Goal: Task Accomplishment & Management: Manage account settings

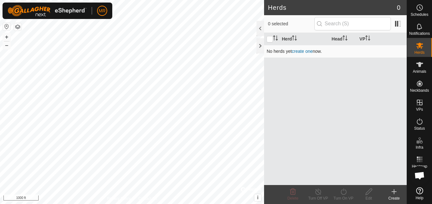
click at [303, 52] on link "create one" at bounding box center [302, 51] width 21 height 5
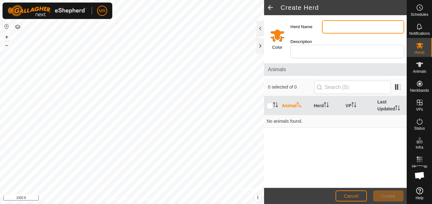
click at [331, 28] on input "Herd Name" at bounding box center [363, 26] width 82 height 13
type input "m"
type input "Main"
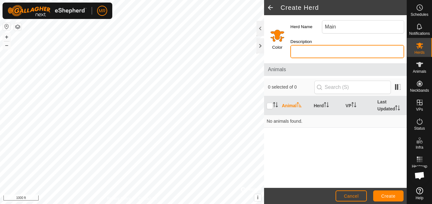
click at [321, 51] on input "Description" at bounding box center [347, 51] width 114 height 13
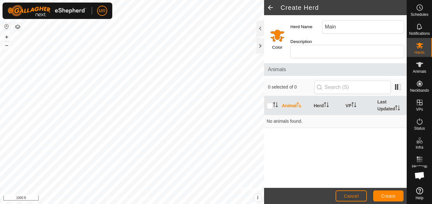
click at [282, 47] on label "Color" at bounding box center [277, 47] width 10 height 6
click at [276, 35] on input "Select a color" at bounding box center [277, 35] width 15 height 15
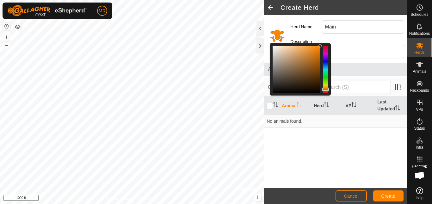
click at [278, 23] on div "Color" at bounding box center [276, 38] width 24 height 46
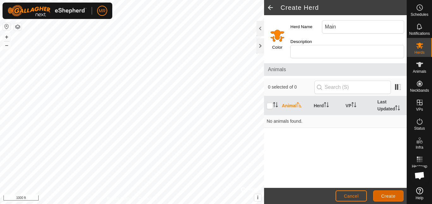
click at [389, 191] on button "Create" at bounding box center [388, 195] width 30 height 11
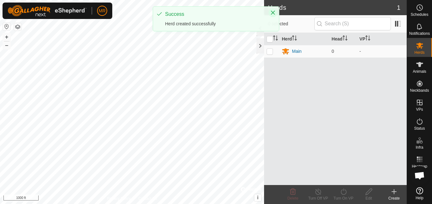
click at [274, 10] on button "Close" at bounding box center [272, 12] width 9 height 9
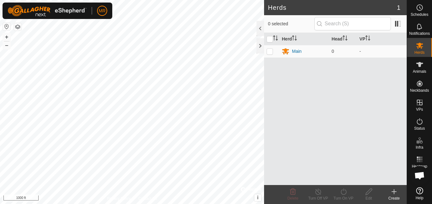
click at [289, 9] on h2 "Herds" at bounding box center [332, 8] width 129 height 8
click at [424, 66] on es-animals-svg-icon at bounding box center [419, 64] width 11 height 10
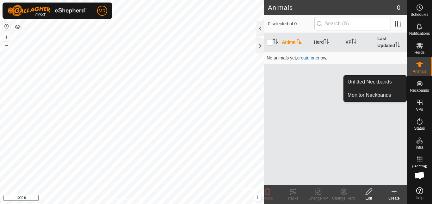
click at [421, 81] on icon at bounding box center [420, 84] width 8 height 8
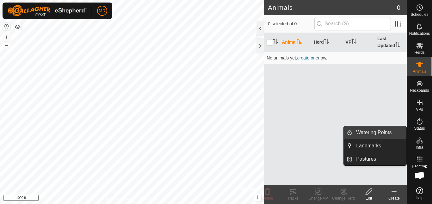
click at [394, 134] on link "Watering Points" at bounding box center [379, 132] width 54 height 13
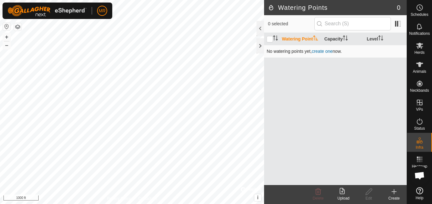
click at [319, 53] on link "create one" at bounding box center [322, 51] width 21 height 5
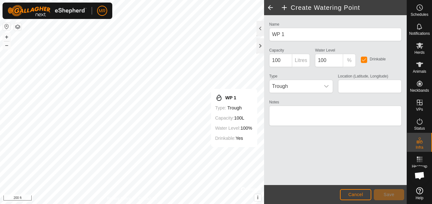
type input "55.081940, -127.356146"
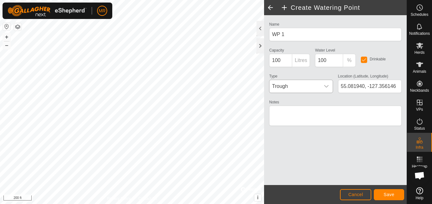
click at [322, 86] on div "dropdown trigger" at bounding box center [326, 86] width 13 height 13
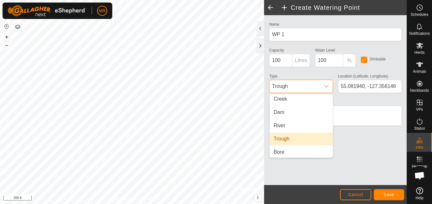
scroll to position [16, 0]
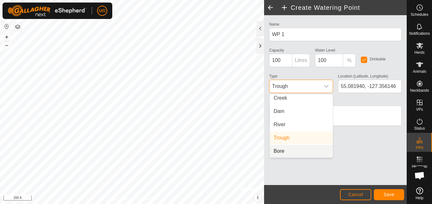
click at [304, 147] on li "Bore" at bounding box center [301, 151] width 63 height 13
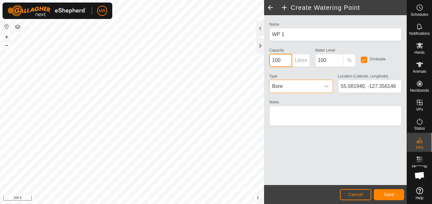
click at [291, 63] on input "100" at bounding box center [280, 60] width 23 height 13
type input "10000"
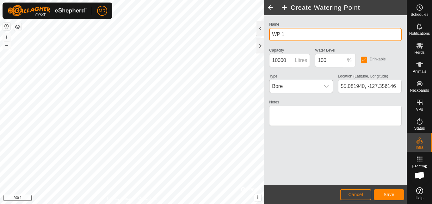
drag, startPoint x: 305, startPoint y: 37, endPoint x: 263, endPoint y: 38, distance: 41.4
click at [264, 38] on div "Create Watering Point Name WP 1 Capacity 10000 Litres Water Level 100 % Drinkab…" at bounding box center [335, 102] width 143 height 204
type input "g"
type input "G"
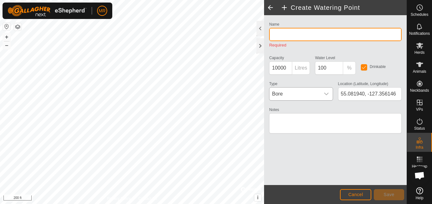
type input "p"
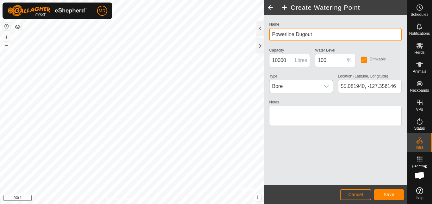
type input "Powerline Dugout"
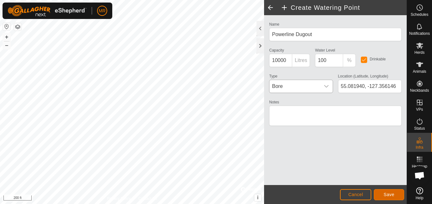
click at [383, 193] on button "Save" at bounding box center [389, 194] width 30 height 11
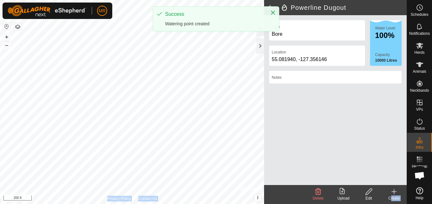
click at [184, 127] on div "Powerline Dugout Type Bore Location [GEOGRAPHIC_DATA] Water Level 100% Capacity…" at bounding box center [203, 102] width 406 height 204
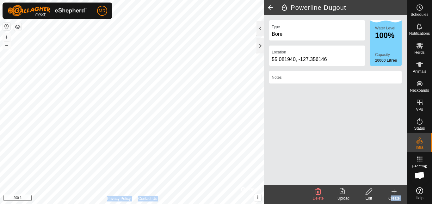
click at [397, 193] on icon at bounding box center [394, 192] width 8 height 8
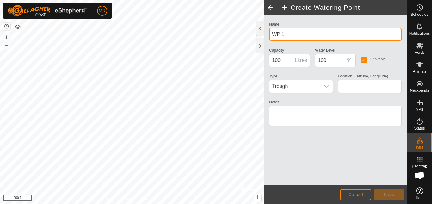
click at [321, 36] on input "WP 1" at bounding box center [335, 34] width 132 height 13
type input "W"
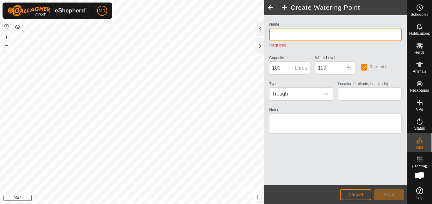
type input "c"
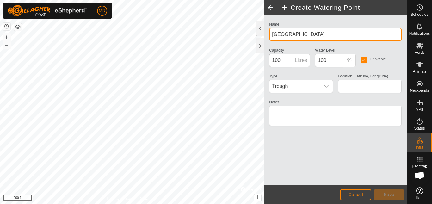
type input "[GEOGRAPHIC_DATA]"
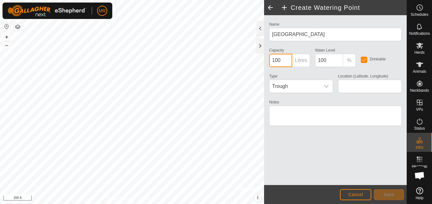
click at [282, 64] on input "100" at bounding box center [280, 60] width 23 height 13
type input "10000"
click at [300, 90] on span "Trough" at bounding box center [294, 86] width 50 height 13
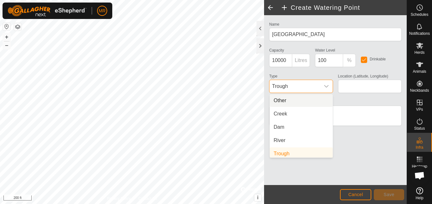
scroll to position [3, 0]
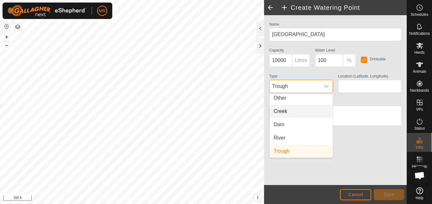
click at [299, 109] on li "Creek" at bounding box center [301, 111] width 63 height 13
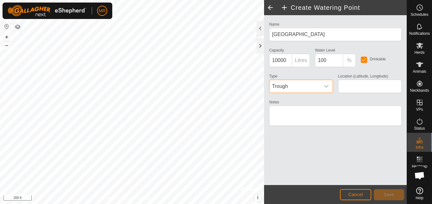
click at [299, 109] on li "Creek" at bounding box center [301, 108] width 63 height 10
click at [367, 92] on input "Location (Latitude, Longitude)" at bounding box center [370, 86] width 64 height 13
type input "55.085967, -127.363299"
click at [390, 191] on button "Save" at bounding box center [389, 194] width 30 height 11
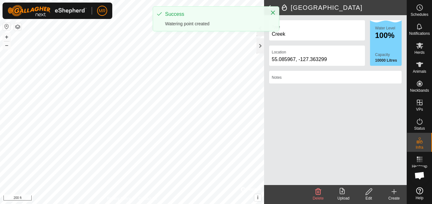
click at [281, 26] on div "[GEOGRAPHIC_DATA] Type Creek Location [GEOGRAPHIC_DATA] Water Level 100% Capaci…" at bounding box center [203, 102] width 406 height 204
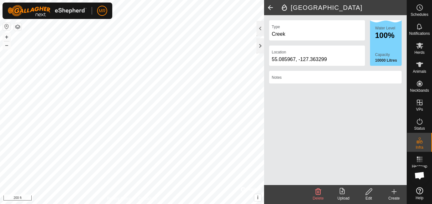
click at [270, 17] on div "[GEOGRAPHIC_DATA] Type Creek Location [GEOGRAPHIC_DATA] Water Level 100% Capaci…" at bounding box center [203, 102] width 406 height 204
click at [261, 34] on div at bounding box center [260, 28] width 8 height 15
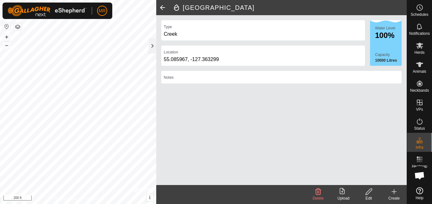
click at [162, 12] on span at bounding box center [162, 7] width 13 height 15
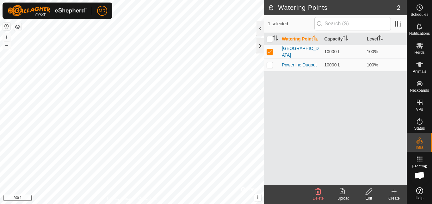
click at [261, 40] on div at bounding box center [260, 45] width 8 height 15
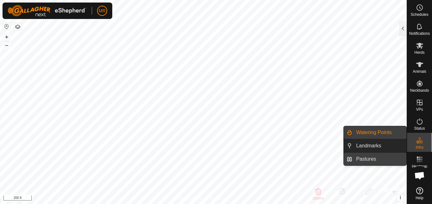
click at [357, 157] on link "Pastures" at bounding box center [379, 159] width 54 height 13
click at [376, 160] on link "Pastures" at bounding box center [379, 159] width 54 height 13
click at [384, 159] on link "Pastures" at bounding box center [379, 159] width 54 height 13
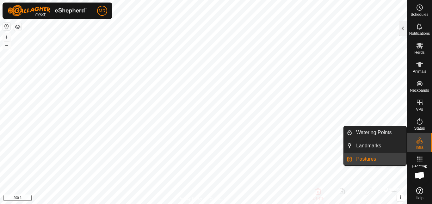
click at [384, 153] on link "Pastures" at bounding box center [379, 159] width 54 height 13
click at [384, 149] on link "Landmarks" at bounding box center [379, 145] width 54 height 13
click at [382, 158] on link "Pastures" at bounding box center [379, 159] width 54 height 13
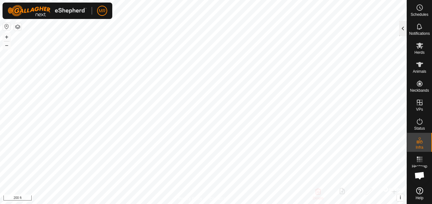
click at [403, 31] on div at bounding box center [403, 28] width 8 height 15
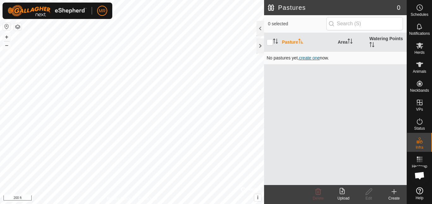
click at [319, 56] on span "create one" at bounding box center [309, 57] width 21 height 5
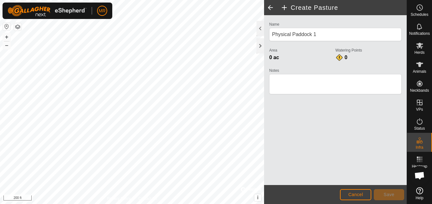
click at [271, 10] on span at bounding box center [270, 7] width 13 height 15
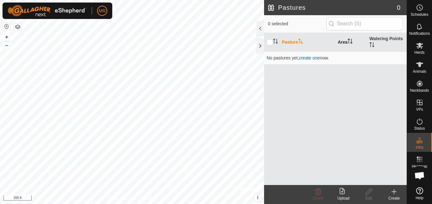
click at [352, 41] on icon "Activate to sort" at bounding box center [349, 41] width 5 height 5
click at [300, 44] on icon "Activate to sort" at bounding box center [300, 41] width 5 height 5
click at [376, 42] on th "Watering Points" at bounding box center [387, 42] width 40 height 19
click at [351, 42] on icon "Activate to sort" at bounding box center [349, 41] width 5 height 5
click at [297, 40] on th "Pasture" at bounding box center [307, 42] width 56 height 19
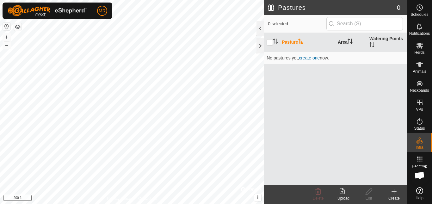
click at [343, 48] on th "Area" at bounding box center [351, 42] width 32 height 19
click at [289, 47] on th "Pasture" at bounding box center [307, 42] width 56 height 19
click at [381, 50] on th "Watering Points" at bounding box center [387, 42] width 40 height 19
click at [340, 50] on th "Area" at bounding box center [351, 42] width 32 height 19
click at [314, 59] on span "create one" at bounding box center [309, 57] width 21 height 5
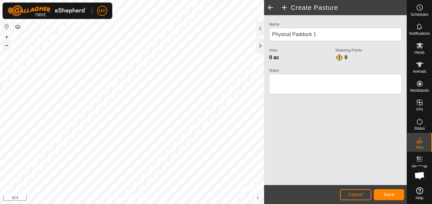
click at [5, 45] on button "–" at bounding box center [7, 45] width 8 height 8
click at [7, 44] on button "–" at bounding box center [7, 45] width 8 height 8
click at [391, 192] on span "Save" at bounding box center [388, 194] width 11 height 5
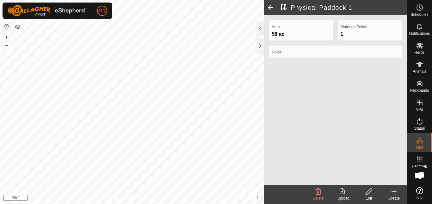
click at [265, 55] on div "Physical Paddock 1 Area 58 ac Watering Points 1 Notes Delete Upload Edit Create…" at bounding box center [203, 102] width 406 height 204
click at [343, 192] on icon at bounding box center [343, 192] width 8 height 8
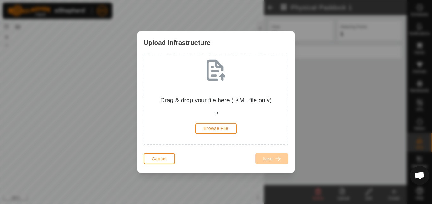
click at [312, 118] on div "Upload Infrastructure Drag & drop your file here (.KML file only) or Browse Fil…" at bounding box center [216, 102] width 432 height 204
click at [225, 130] on span "Browse File" at bounding box center [216, 128] width 25 height 5
click at [159, 157] on span "Cancel" at bounding box center [159, 158] width 15 height 5
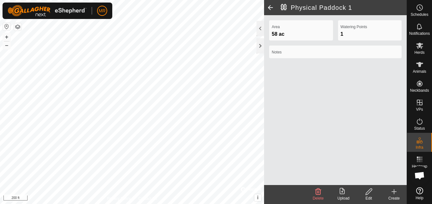
drag, startPoint x: 345, startPoint y: 123, endPoint x: 341, endPoint y: 161, distance: 38.8
click at [341, 161] on div "Area 58 ac Watering Points 1 Notes" at bounding box center [335, 100] width 143 height 170
click at [259, 45] on div at bounding box center [260, 45] width 8 height 15
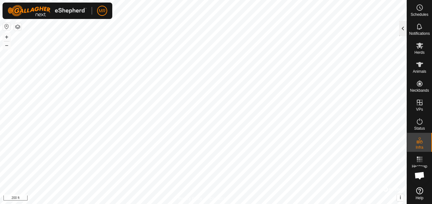
click at [405, 34] on div at bounding box center [403, 28] width 8 height 15
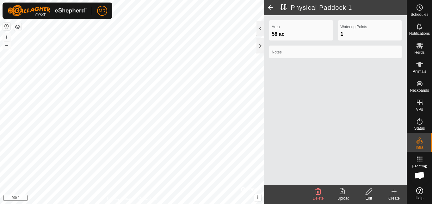
click at [274, 8] on span at bounding box center [270, 7] width 13 height 15
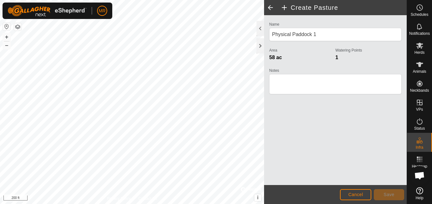
click at [265, 8] on span at bounding box center [270, 7] width 13 height 15
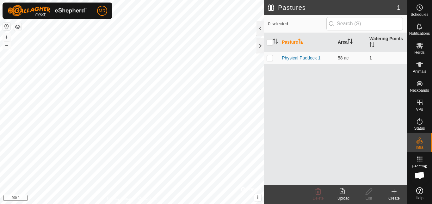
click at [347, 48] on th "Area" at bounding box center [351, 42] width 32 height 19
click at [300, 40] on icon "Activate to sort" at bounding box center [299, 41] width 1 height 5
click at [393, 190] on icon at bounding box center [394, 192] width 8 height 8
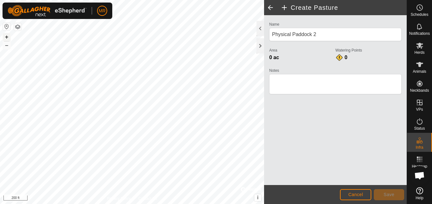
click at [5, 38] on button "+" at bounding box center [7, 37] width 8 height 8
click at [384, 191] on button "Save" at bounding box center [389, 194] width 30 height 11
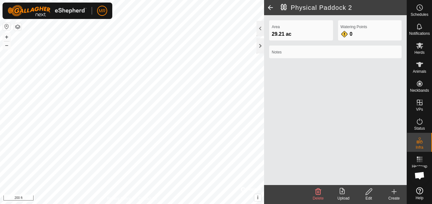
click at [328, 9] on h2 "Physical Paddock 2" at bounding box center [343, 8] width 126 height 8
click at [276, 6] on span at bounding box center [270, 7] width 13 height 15
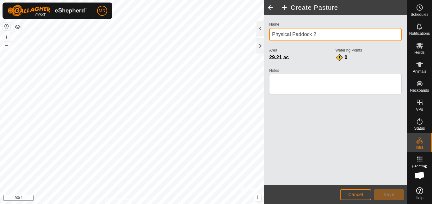
click at [320, 33] on input "Physical Paddock 2" at bounding box center [335, 34] width 132 height 13
type input "P"
type input "u"
type input "[GEOGRAPHIC_DATA]"
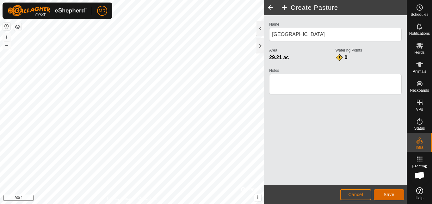
click at [377, 198] on button "Save" at bounding box center [389, 194] width 30 height 11
click at [381, 191] on button "Save" at bounding box center [389, 194] width 30 height 11
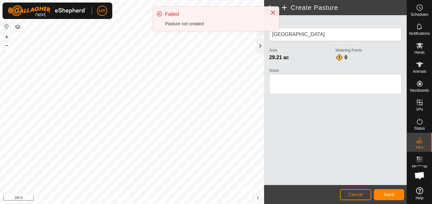
click at [344, 62] on div "Watering Points 0" at bounding box center [368, 56] width 66 height 20
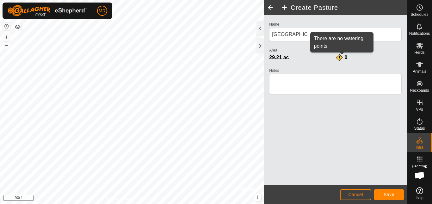
click at [341, 58] on div "0" at bounding box center [341, 58] width 13 height 8
click at [338, 57] on div "0" at bounding box center [341, 58] width 13 height 8
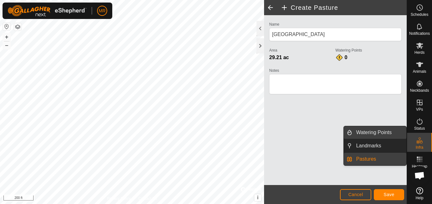
click at [394, 137] on link "Watering Points" at bounding box center [379, 132] width 54 height 13
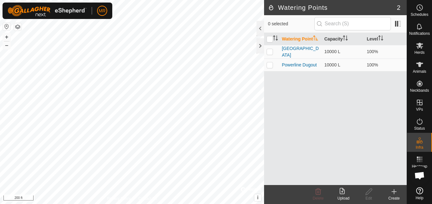
click at [395, 188] on icon at bounding box center [394, 192] width 8 height 8
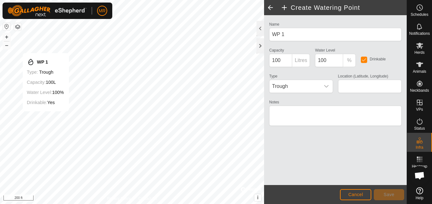
type input "55.082600, -127.370618"
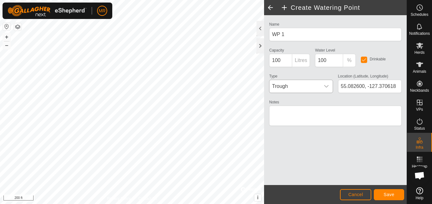
click at [287, 85] on span "Trough" at bounding box center [294, 86] width 50 height 13
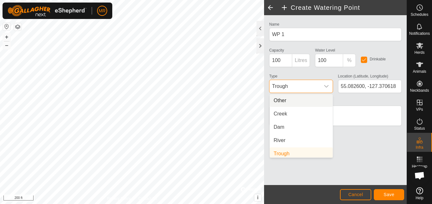
scroll to position [3, 0]
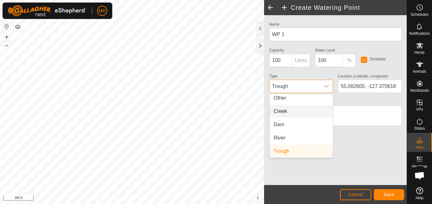
click at [282, 108] on li "Creek" at bounding box center [301, 111] width 63 height 13
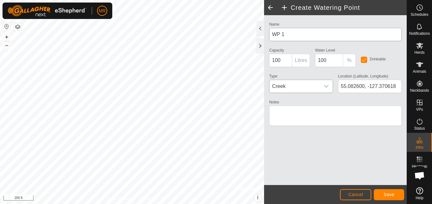
drag, startPoint x: 319, startPoint y: 42, endPoint x: 274, endPoint y: 38, distance: 45.4
click at [274, 38] on div "Name WP 1 Capacity 100 Litres Water Level 100 % Drinkable Type Creek Location (…" at bounding box center [334, 76] width 137 height 113
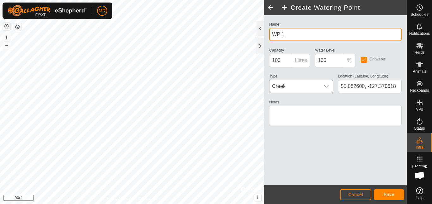
click at [274, 38] on input "WP 1" at bounding box center [335, 34] width 132 height 13
type input "W"
type input "u"
type input "[GEOGRAPHIC_DATA]"
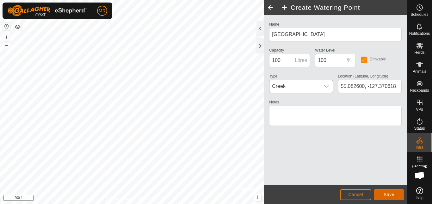
click at [387, 189] on button "Save" at bounding box center [389, 194] width 30 height 11
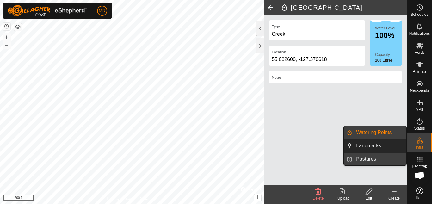
click at [387, 159] on link "Pastures" at bounding box center [379, 159] width 54 height 13
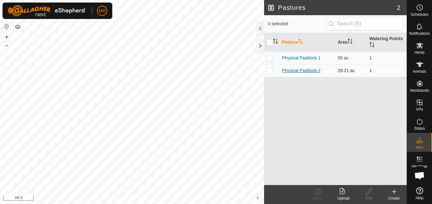
click at [319, 72] on link "Physical Paddock 2" at bounding box center [301, 70] width 39 height 5
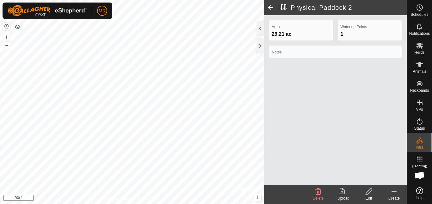
click at [274, 10] on span at bounding box center [270, 7] width 13 height 15
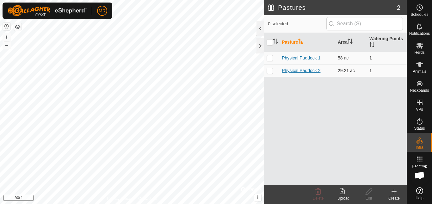
click at [314, 71] on link "Physical Paddock 2" at bounding box center [301, 70] width 39 height 5
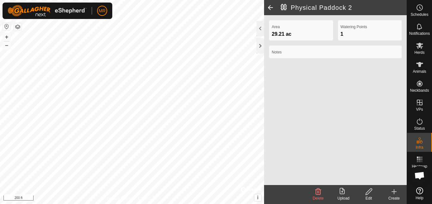
click at [272, 4] on span at bounding box center [270, 7] width 13 height 15
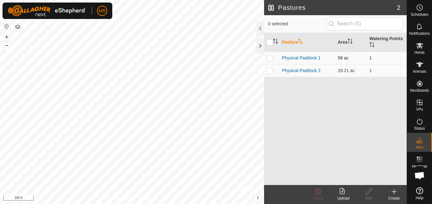
click at [328, 57] on td "Physical Paddock 1" at bounding box center [307, 58] width 56 height 13
click at [320, 58] on link "Physical Paddock 1" at bounding box center [301, 57] width 39 height 5
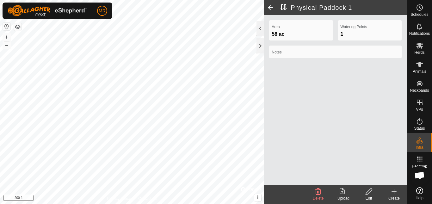
click at [369, 145] on div "Area 58 ac Watering Points 1 Notes" at bounding box center [335, 100] width 143 height 170
click at [369, 188] on icon at bounding box center [369, 192] width 8 height 8
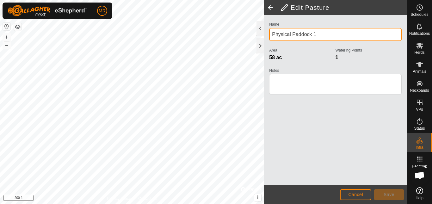
click at [240, 40] on div "Edit Pasture Name Physical Paddock 1 Area 58 ac Watering Points 1 Notes Cancel …" at bounding box center [203, 102] width 406 height 204
type input "Willies Pasture"
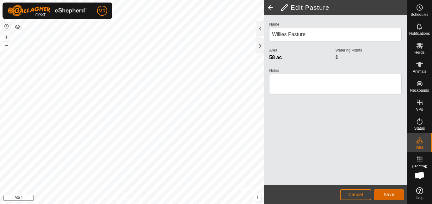
click at [393, 189] on button "Save" at bounding box center [389, 194] width 30 height 11
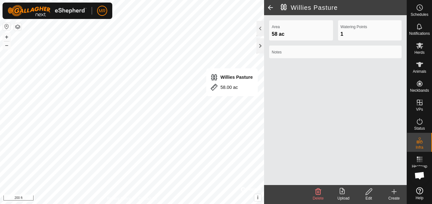
click at [270, 5] on span at bounding box center [270, 7] width 13 height 15
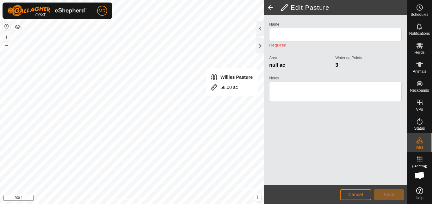
type input "Willies Pasture"
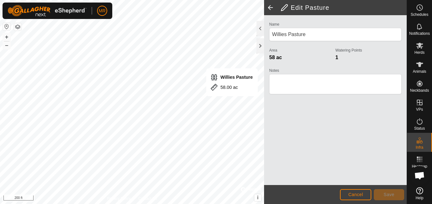
click at [272, 8] on span at bounding box center [270, 7] width 13 height 15
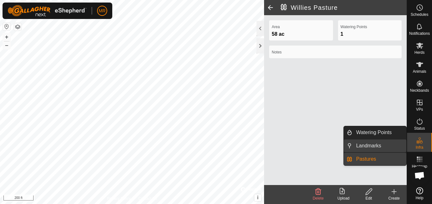
click at [377, 144] on link "Landmarks" at bounding box center [379, 145] width 54 height 13
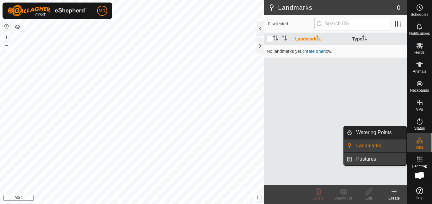
click at [374, 154] on link "Pastures" at bounding box center [379, 159] width 54 height 13
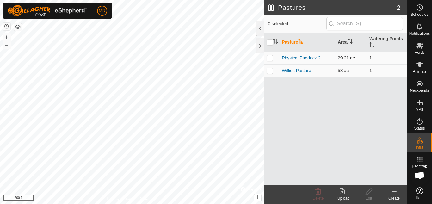
click at [315, 58] on link "Physical Paddock 2" at bounding box center [301, 57] width 39 height 5
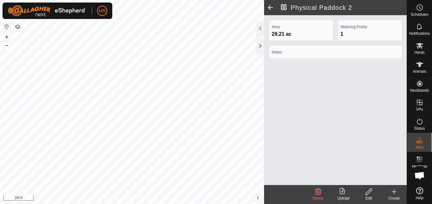
click at [372, 197] on div "Edit" at bounding box center [368, 198] width 25 height 6
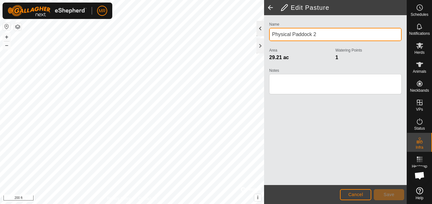
click at [234, 30] on div "Edit Pasture Name Physical Paddock 2 Area 29.21 ac Watering Points 1 Notes Canc…" at bounding box center [203, 102] width 406 height 204
type input "u"
type input "[GEOGRAPHIC_DATA]"
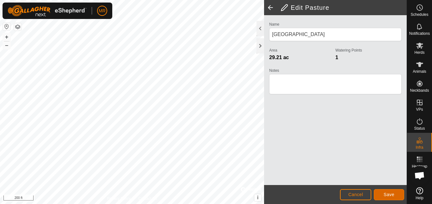
click at [383, 198] on button "Save" at bounding box center [389, 194] width 30 height 11
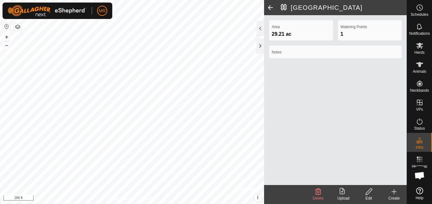
click at [275, 3] on span at bounding box center [270, 7] width 13 height 15
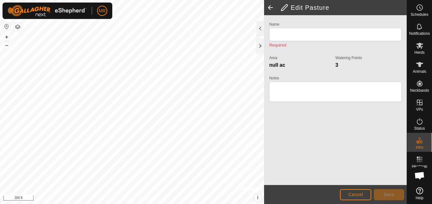
type input "[GEOGRAPHIC_DATA]"
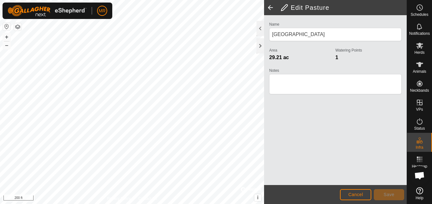
click at [395, 161] on div "Name [GEOGRAPHIC_DATA] Area 29.21 ac Watering Points 1 Notes" at bounding box center [335, 100] width 143 height 170
click at [273, 7] on span at bounding box center [270, 7] width 13 height 15
click at [273, 6] on span at bounding box center [270, 7] width 13 height 15
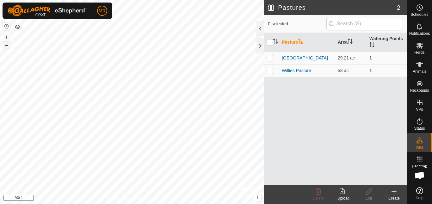
click at [7, 46] on button "–" at bounding box center [7, 45] width 8 height 8
click at [7, 37] on button "+" at bounding box center [7, 37] width 8 height 8
click at [283, 35] on div "Pastures 2 0 selected Pasture Area Watering Points [GEOGRAPHIC_DATA] 29.21 ac 1…" at bounding box center [203, 102] width 406 height 204
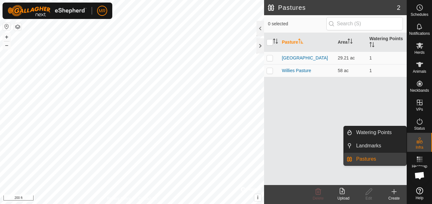
click at [399, 145] on link "Landmarks" at bounding box center [379, 145] width 54 height 13
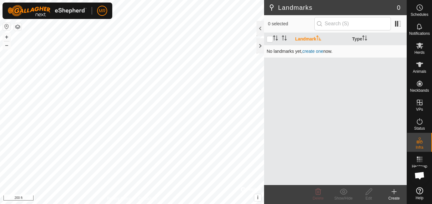
click at [309, 54] on td "No landmarks yet , create one now." at bounding box center [335, 51] width 143 height 13
click at [312, 50] on link "create one" at bounding box center [312, 51] width 21 height 5
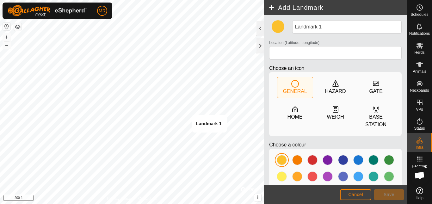
type input "55.082147, -127.355582"
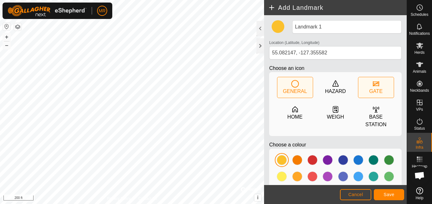
click at [373, 95] on div "GATE" at bounding box center [375, 92] width 13 height 8
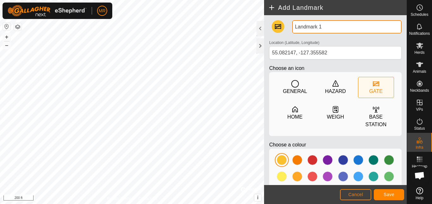
click at [339, 24] on input "Landmark 1" at bounding box center [346, 26] width 109 height 13
type input "L"
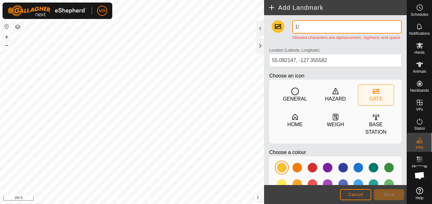
type input "1"
type input "p"
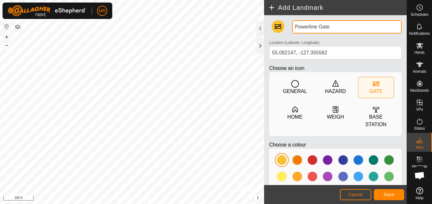
type input "Powerline Gate"
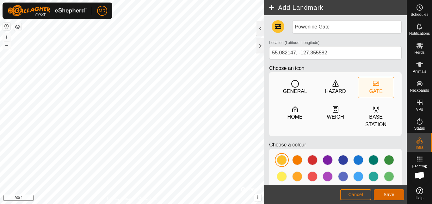
click at [380, 196] on button "Save" at bounding box center [389, 194] width 30 height 11
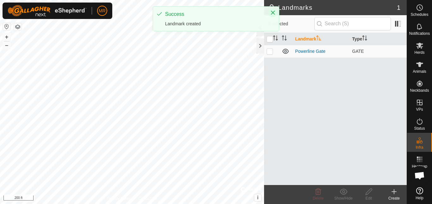
click at [275, 15] on icon "Close" at bounding box center [272, 12] width 5 height 5
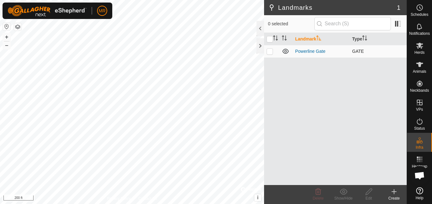
click at [293, 51] on div "Landmarks 1 0 selected Landmark Type Powerline Gate GATE Delete Show/Hide Edit …" at bounding box center [203, 102] width 406 height 204
click at [358, 142] on div "Landmark Type Powerline Gate GATE" at bounding box center [335, 109] width 143 height 152
click at [392, 189] on icon at bounding box center [394, 192] width 8 height 8
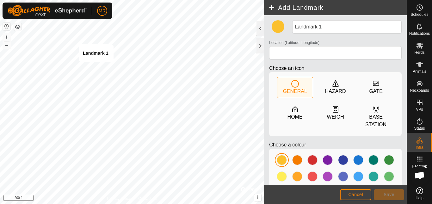
type input "55.083561, -127.364098"
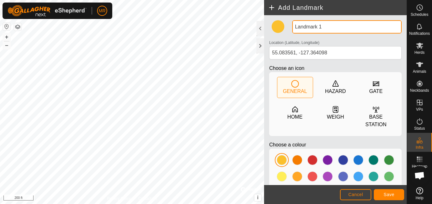
click at [332, 28] on input "Landmark 1" at bounding box center [346, 26] width 109 height 13
type input "L"
type input "Cabin"
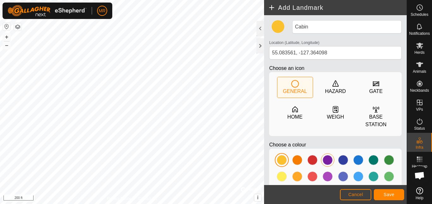
click at [327, 160] on div at bounding box center [327, 160] width 10 height 10
click at [395, 190] on button "Save" at bounding box center [389, 194] width 30 height 11
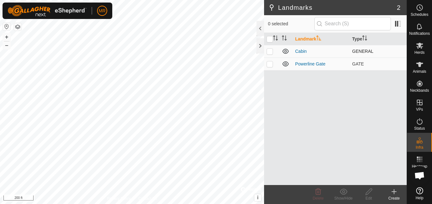
click at [357, 50] on span "GENERAL" at bounding box center [362, 51] width 21 height 5
click at [290, 51] on td at bounding box center [285, 51] width 13 height 13
click at [297, 50] on link "Cabin" at bounding box center [301, 51] width 12 height 5
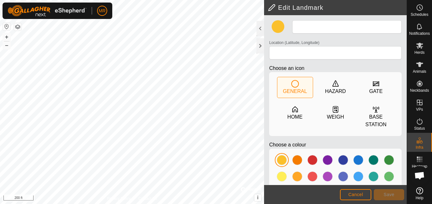
type input "Cabin"
type input "55.083561, -127.364098"
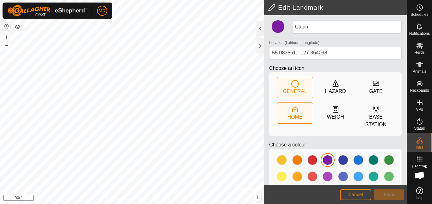
click at [301, 114] on div "HOME" at bounding box center [294, 113] width 35 height 21
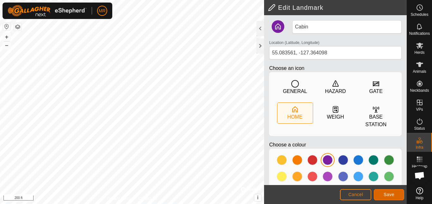
click at [386, 189] on button "Save" at bounding box center [389, 194] width 30 height 11
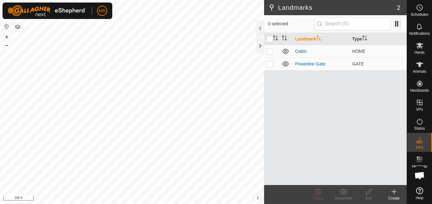
click at [392, 189] on icon at bounding box center [394, 192] width 8 height 8
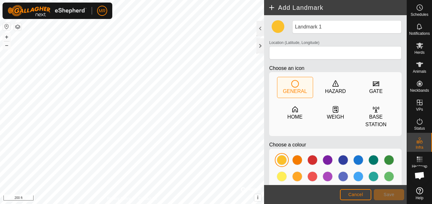
type input "55.083865, -127.363958"
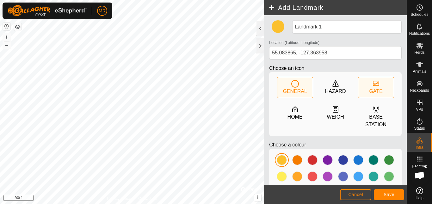
click at [369, 88] on div "GATE" at bounding box center [375, 92] width 13 height 8
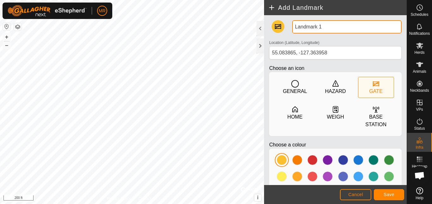
click at [323, 24] on input "Landmark 1" at bounding box center [346, 26] width 109 height 13
type input "L"
type input "Field Gate"
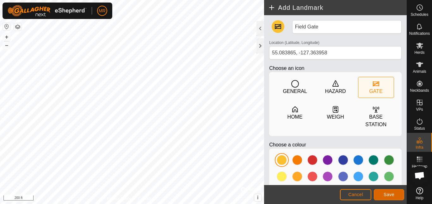
click at [388, 192] on button "Save" at bounding box center [389, 194] width 30 height 11
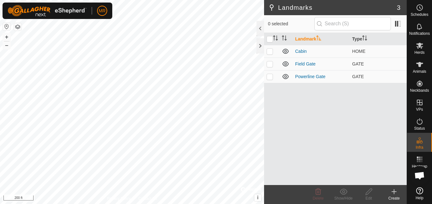
click at [395, 192] on icon at bounding box center [394, 192] width 4 height 0
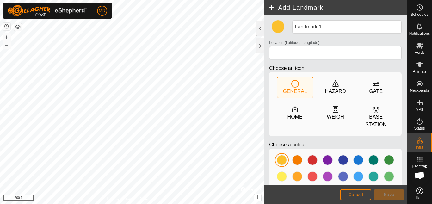
type input "55.085991, -127.363135"
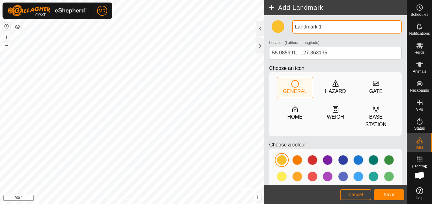
drag, startPoint x: 323, startPoint y: 26, endPoint x: 275, endPoint y: 23, distance: 48.4
click at [275, 23] on div "Landmark 1 Location (Latitude, Longitude) [GEOGRAPHIC_DATA] Choose an icon GENE…" at bounding box center [334, 114] width 137 height 189
type input "[GEOGRAPHIC_DATA]"
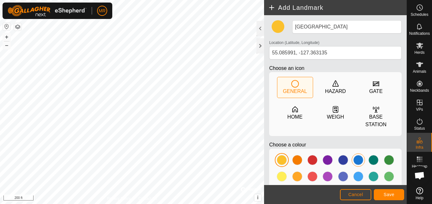
click at [353, 162] on div at bounding box center [358, 160] width 10 height 10
click at [381, 192] on button "Save" at bounding box center [389, 194] width 30 height 11
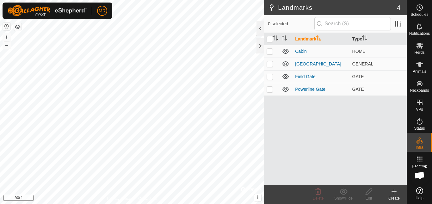
click at [391, 191] on icon at bounding box center [394, 192] width 8 height 8
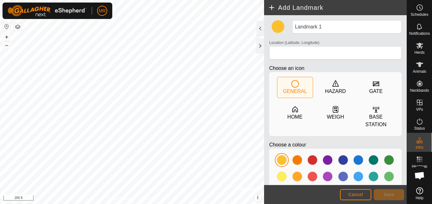
type input "55.086764, -127.361328"
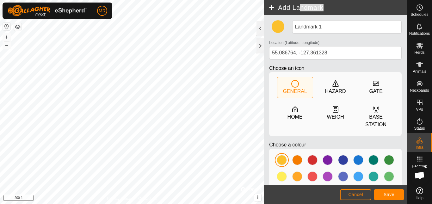
drag, startPoint x: 350, startPoint y: 34, endPoint x: 296, endPoint y: 12, distance: 58.8
click at [296, 12] on article "Add Landmark Landmark 1 Location (Latitude, Longitude) [GEOGRAPHIC_DATA] Choose…" at bounding box center [335, 102] width 143 height 204
click at [353, 156] on div at bounding box center [358, 160] width 10 height 10
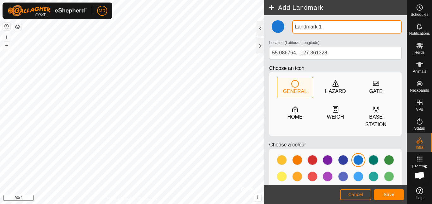
drag, startPoint x: 321, startPoint y: 27, endPoint x: 273, endPoint y: 27, distance: 48.0
click at [273, 27] on div "Landmark 1 Location (Latitude, Longitude) [GEOGRAPHIC_DATA] Choose an icon GENE…" at bounding box center [334, 114] width 137 height 189
type input "Ditch Crossing"
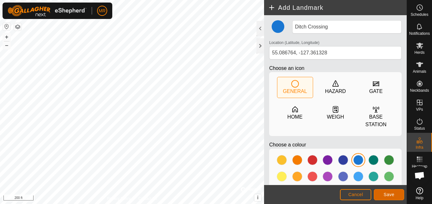
click at [384, 193] on span "Save" at bounding box center [388, 194] width 11 height 5
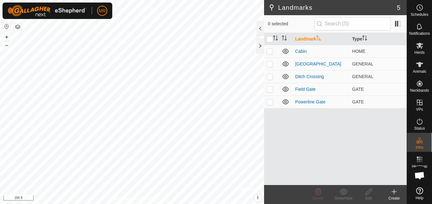
click at [265, 122] on div "Landmarks 5 0 selected Landmark Type [GEOGRAPHIC_DATA] [GEOGRAPHIC_DATA] [GEOGR…" at bounding box center [203, 102] width 406 height 204
click at [398, 193] on create-svg-icon at bounding box center [393, 192] width 25 height 8
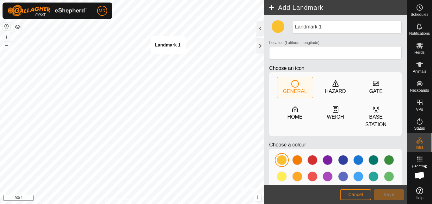
type input "55.090370, -127.351732"
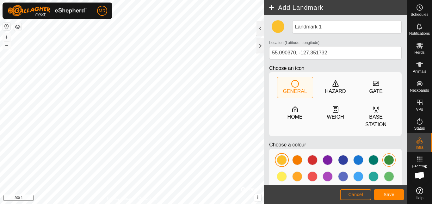
click at [388, 160] on div at bounding box center [389, 160] width 10 height 10
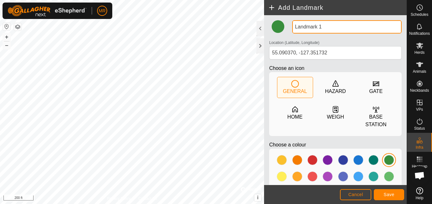
drag, startPoint x: 343, startPoint y: 29, endPoint x: 286, endPoint y: 30, distance: 56.9
click at [286, 30] on div "Landmark 1 Location (Latitude, Longitude) [GEOGRAPHIC_DATA] Choose an icon GENE…" at bounding box center [334, 114] width 137 height 189
type input "Home"
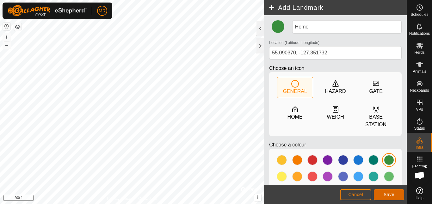
click at [390, 198] on button "Save" at bounding box center [389, 194] width 30 height 11
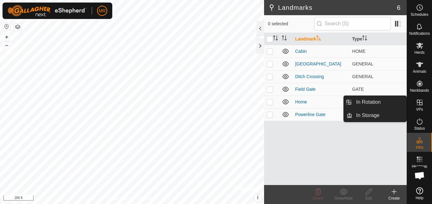
click at [423, 103] on icon at bounding box center [420, 103] width 8 height 8
click at [421, 104] on icon at bounding box center [420, 103] width 8 height 8
click at [379, 113] on link "In Storage" at bounding box center [379, 115] width 54 height 13
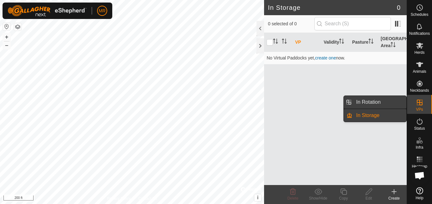
click at [377, 108] on link "In Rotation" at bounding box center [379, 102] width 54 height 13
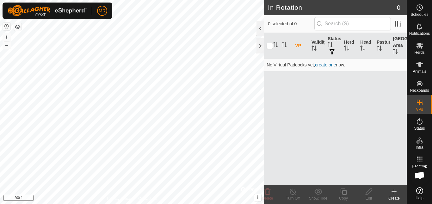
click at [241, 0] on html "MR Schedules Notifications Herds Animals Neckbands VPs Status Infra Heatmap Hel…" at bounding box center [216, 102] width 432 height 204
